Goal: Find specific page/section: Find specific page/section

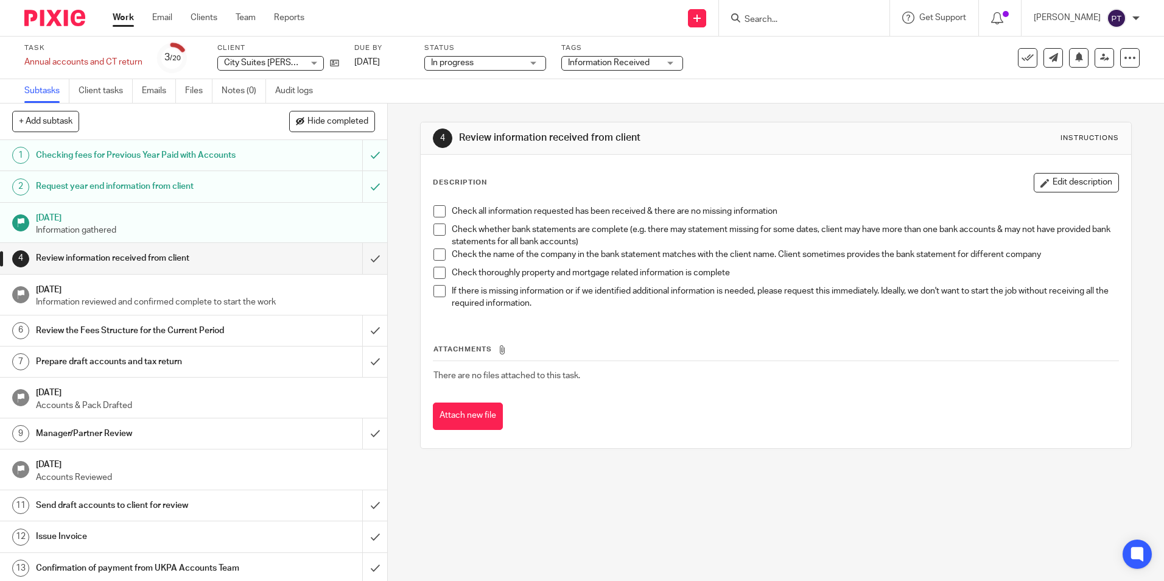
click at [807, 18] on input "Search" at bounding box center [798, 20] width 110 height 11
type input "luke"
click button "submit" at bounding box center [0, 0] width 0 height 0
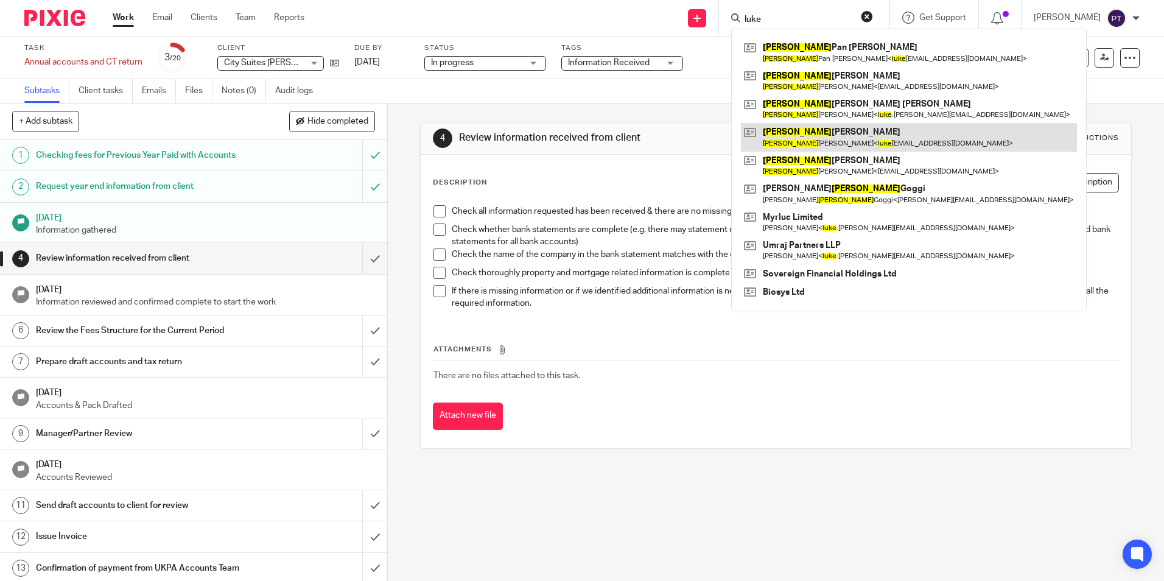
click at [815, 128] on link at bounding box center [909, 137] width 336 height 28
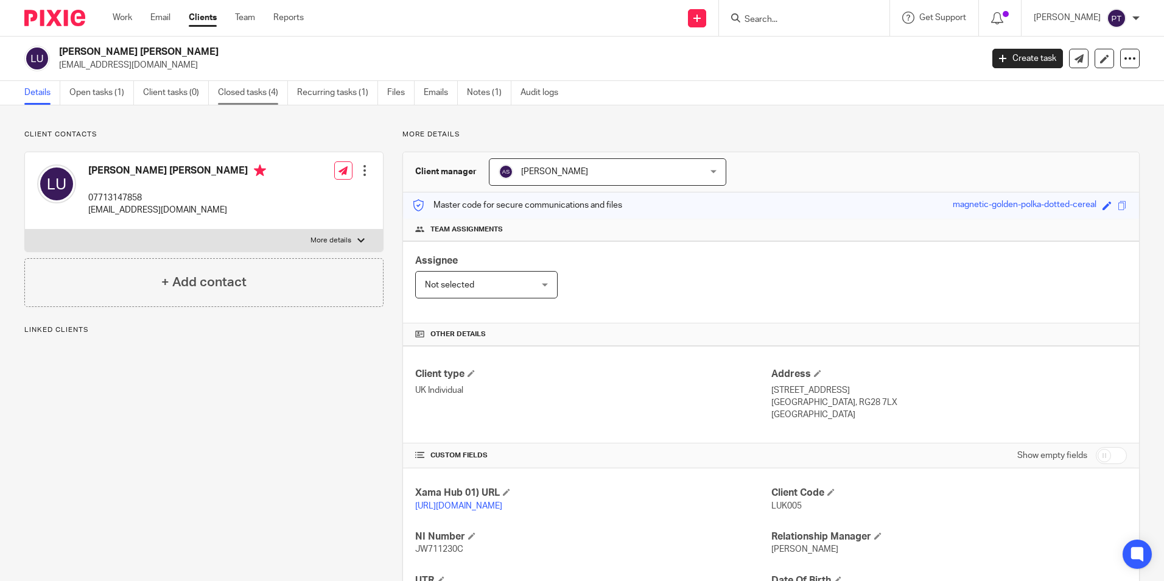
click at [225, 97] on link "Closed tasks (4)" at bounding box center [253, 93] width 70 height 24
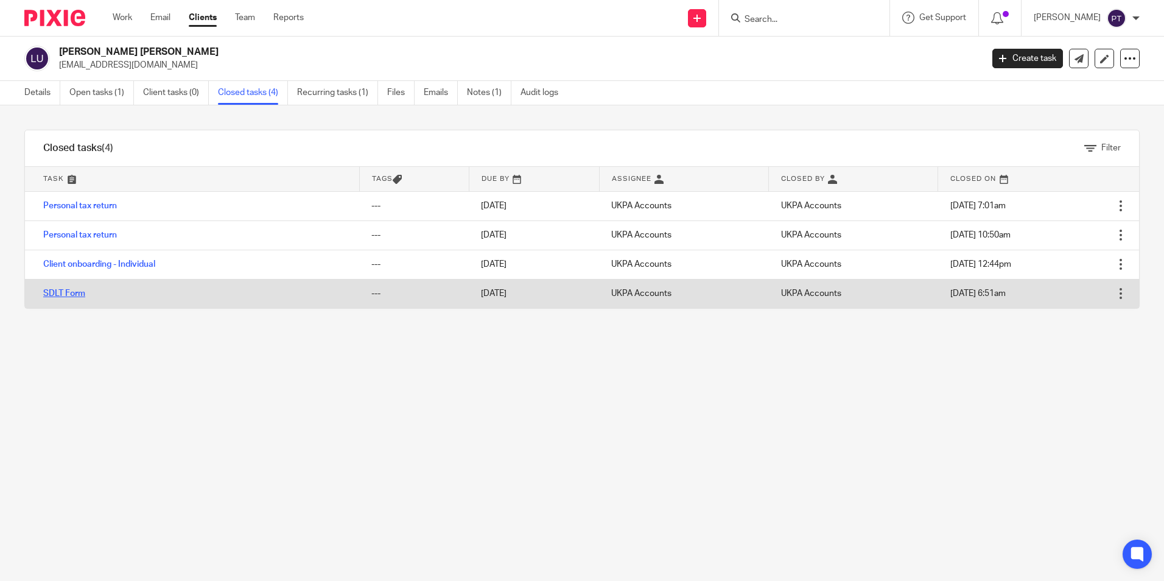
click at [68, 297] on link "SDLT Form" at bounding box center [64, 293] width 42 height 9
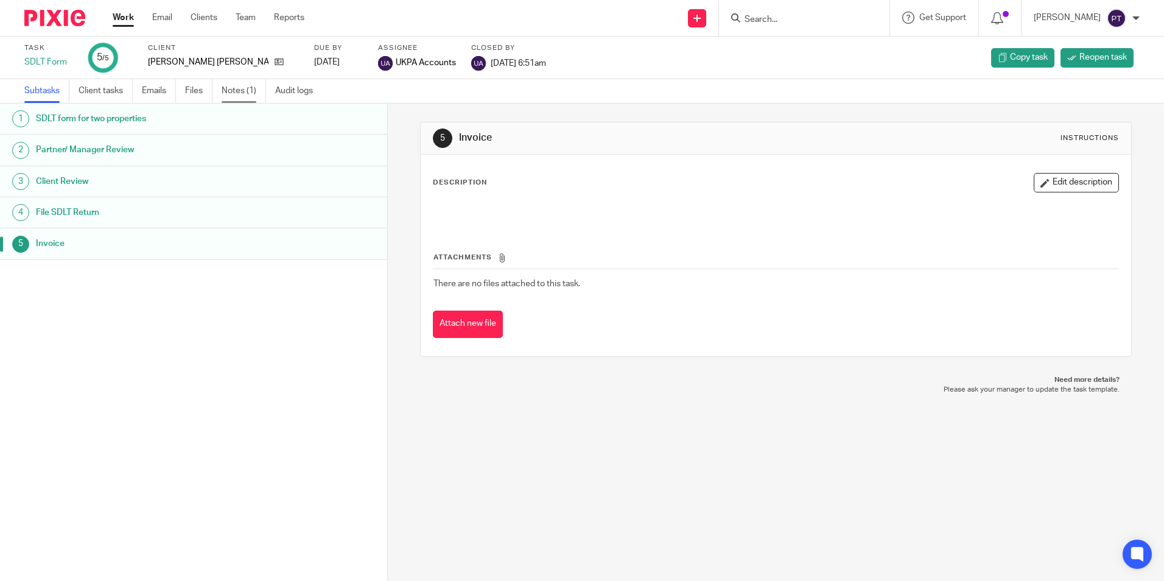
click at [251, 99] on link "Notes (1)" at bounding box center [244, 91] width 44 height 24
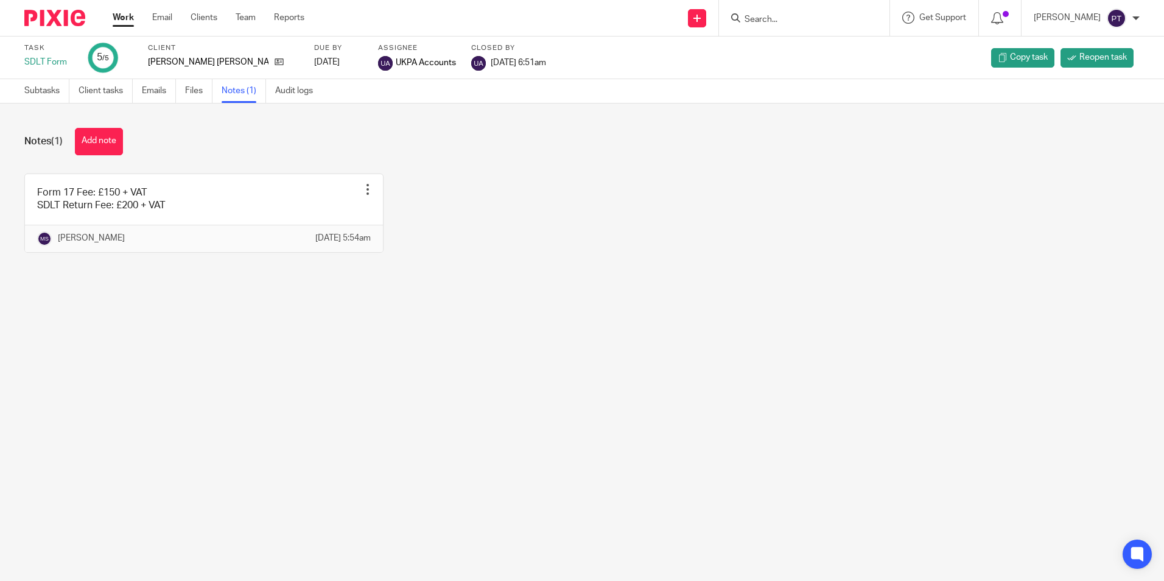
click at [120, 14] on link "Work" at bounding box center [123, 18] width 21 height 12
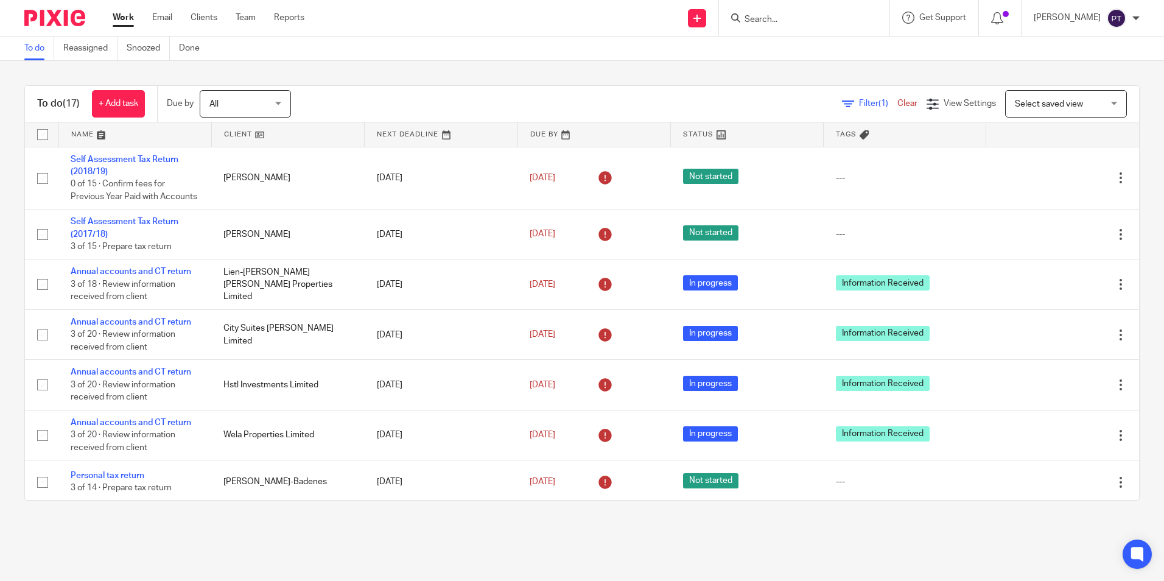
click at [879, 105] on span "(1)" at bounding box center [884, 103] width 10 height 9
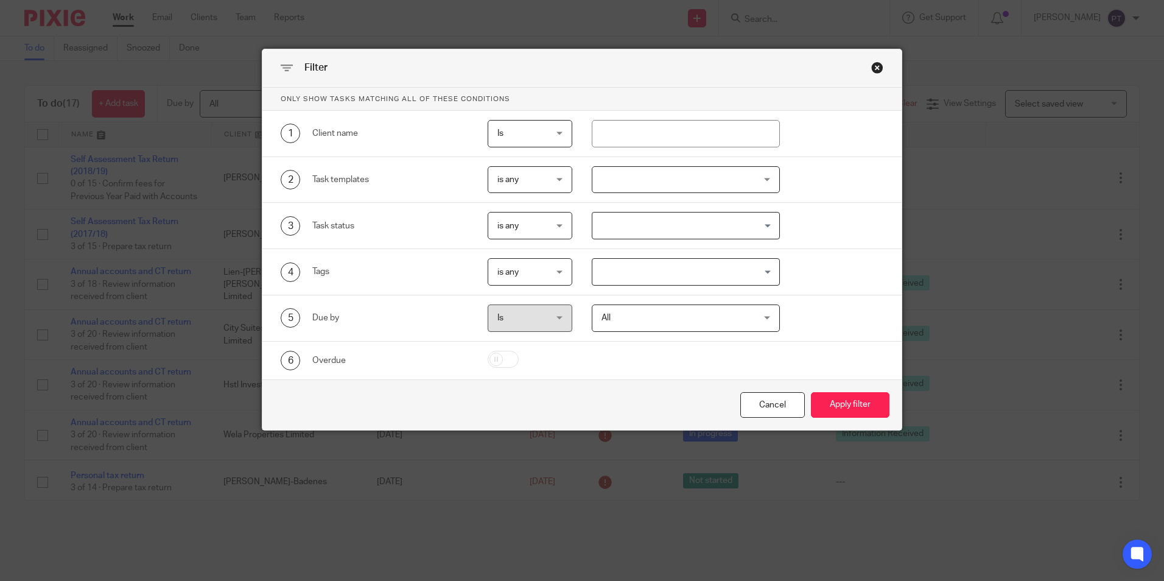
click at [873, 68] on div "Close this dialog window" at bounding box center [877, 67] width 12 height 12
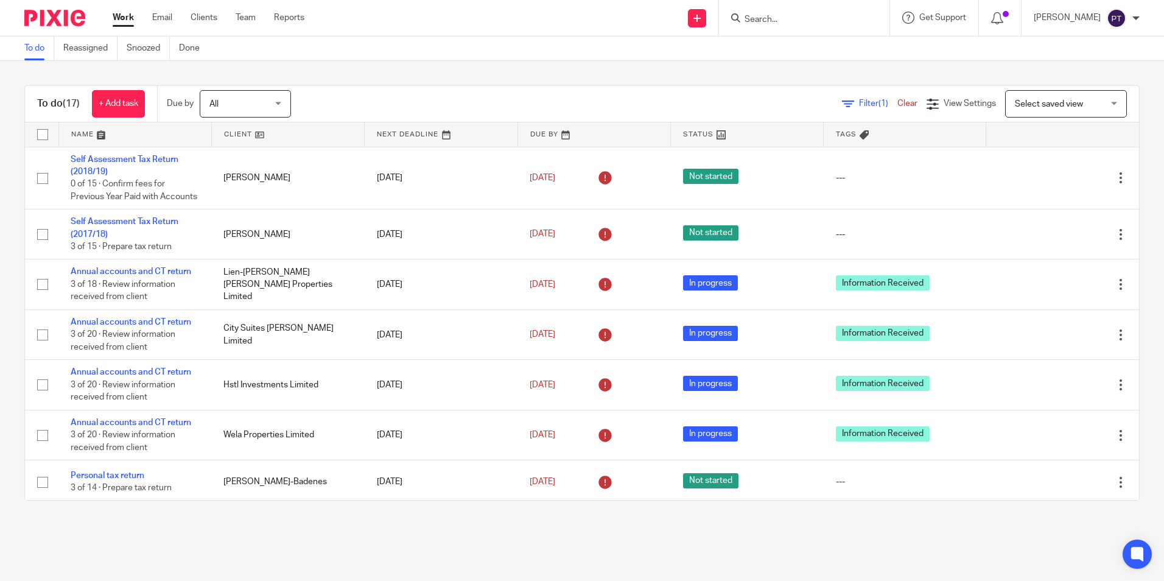
click at [742, 71] on div "To do (17) + Add task Due by All All Today Tomorrow This week Next week This mo…" at bounding box center [582, 293] width 1164 height 464
